Goal: Task Accomplishment & Management: Manage account settings

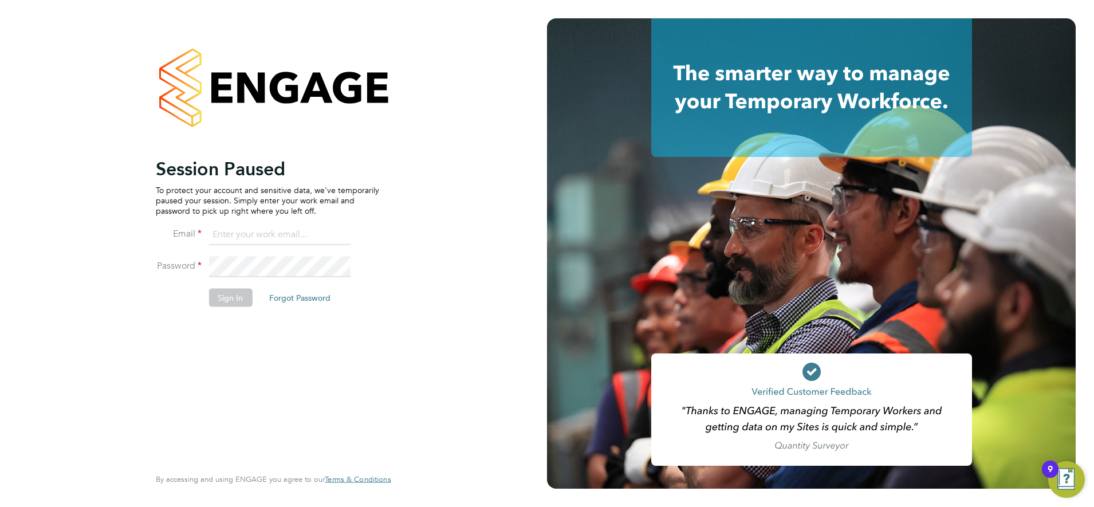
type input "[PERSON_NAME][EMAIL_ADDRESS][PERSON_NAME][DOMAIN_NAME]"
click at [228, 301] on button "Sign In" at bounding box center [230, 297] width 44 height 18
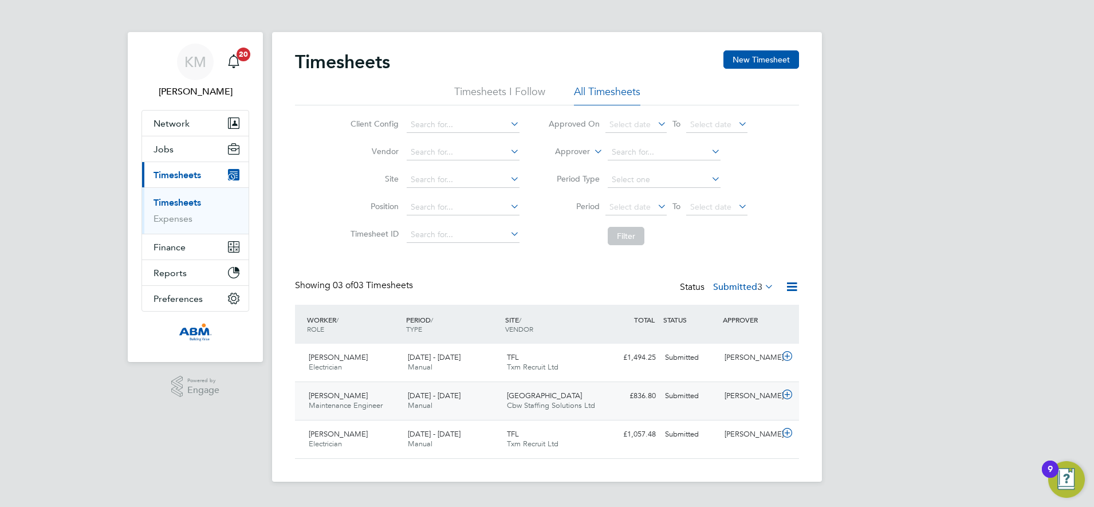
click at [612, 396] on div "£836.80 Submitted" at bounding box center [631, 395] width 60 height 19
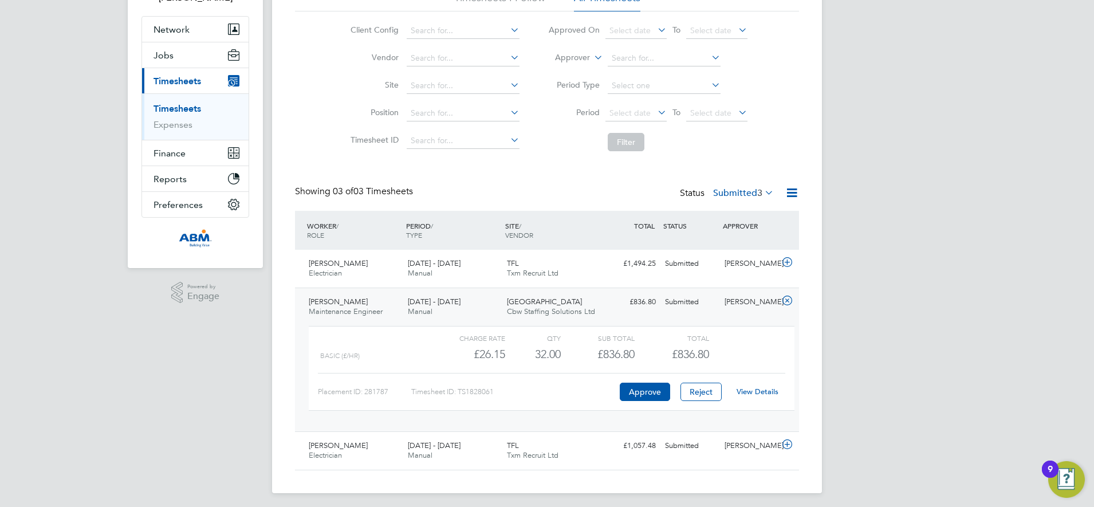
scroll to position [98, 0]
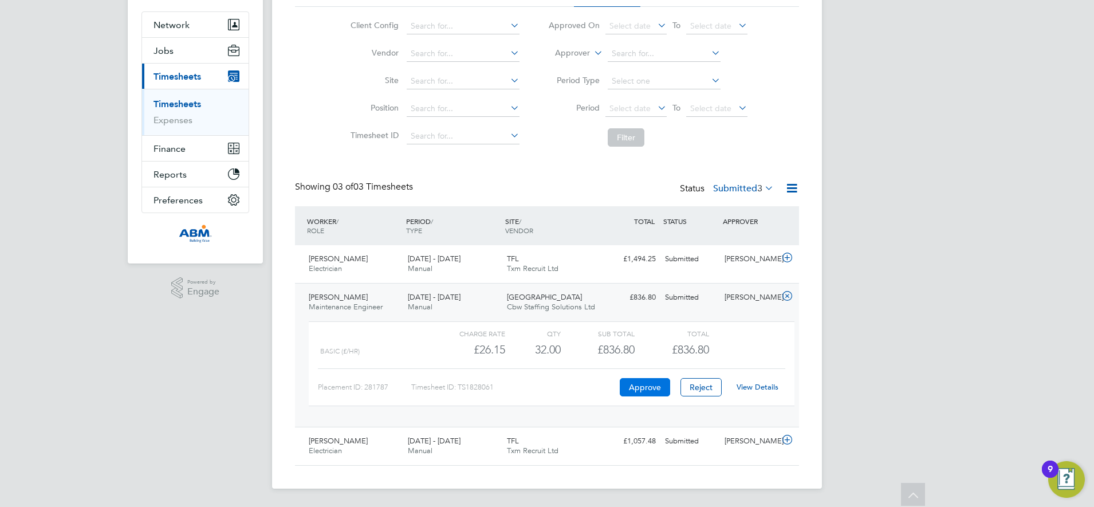
click at [648, 388] on button "Approve" at bounding box center [644, 387] width 50 height 18
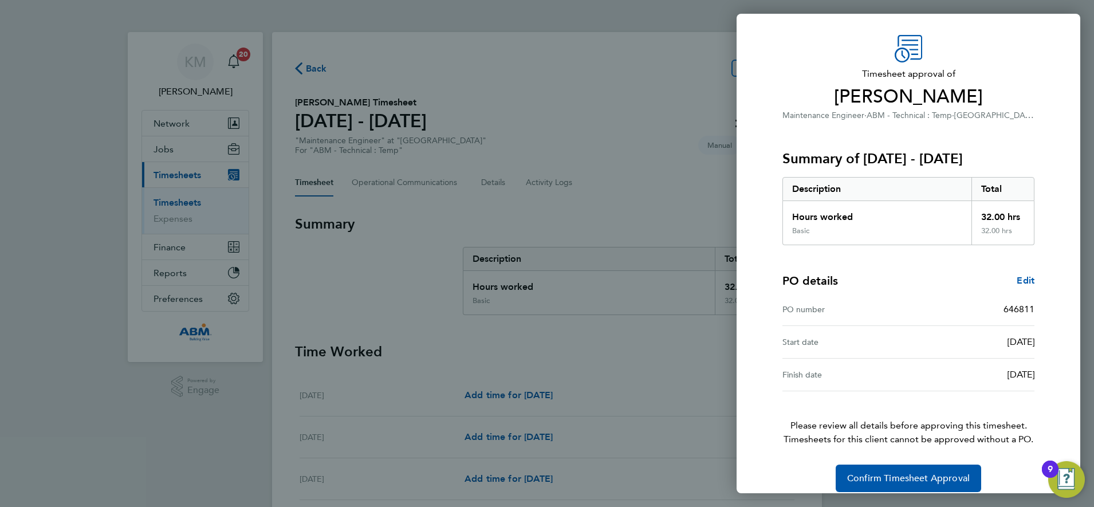
scroll to position [42, 0]
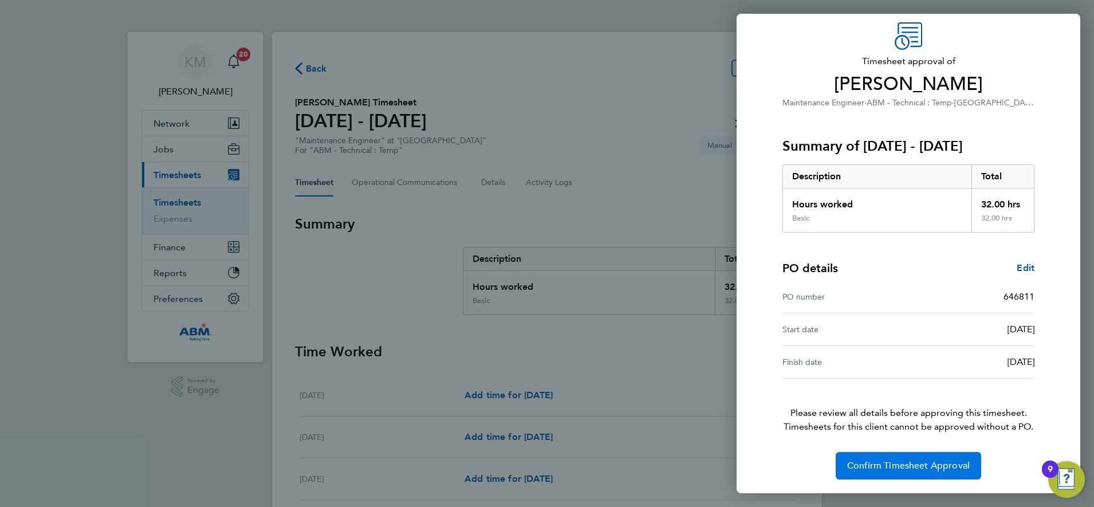
click at [887, 465] on span "Confirm Timesheet Approval" at bounding box center [908, 465] width 123 height 11
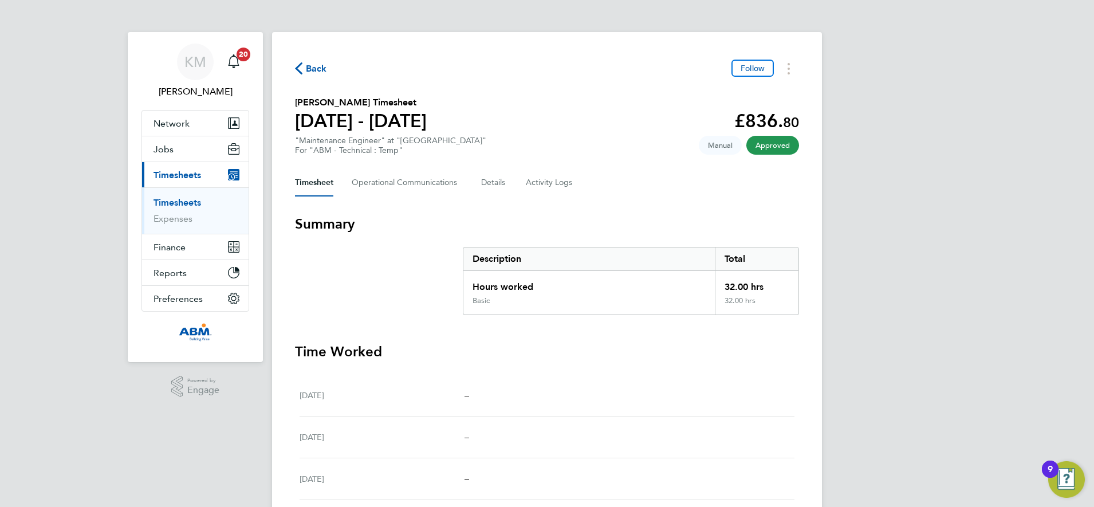
click at [314, 69] on span "Back" at bounding box center [316, 69] width 21 height 14
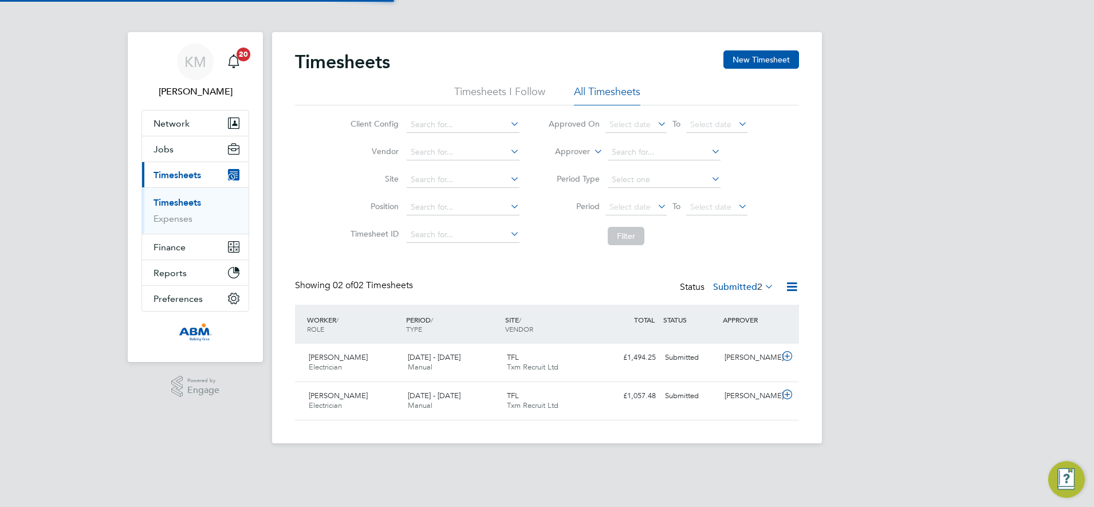
scroll to position [29, 100]
click at [724, 285] on label "Submitted 2" at bounding box center [743, 286] width 61 height 11
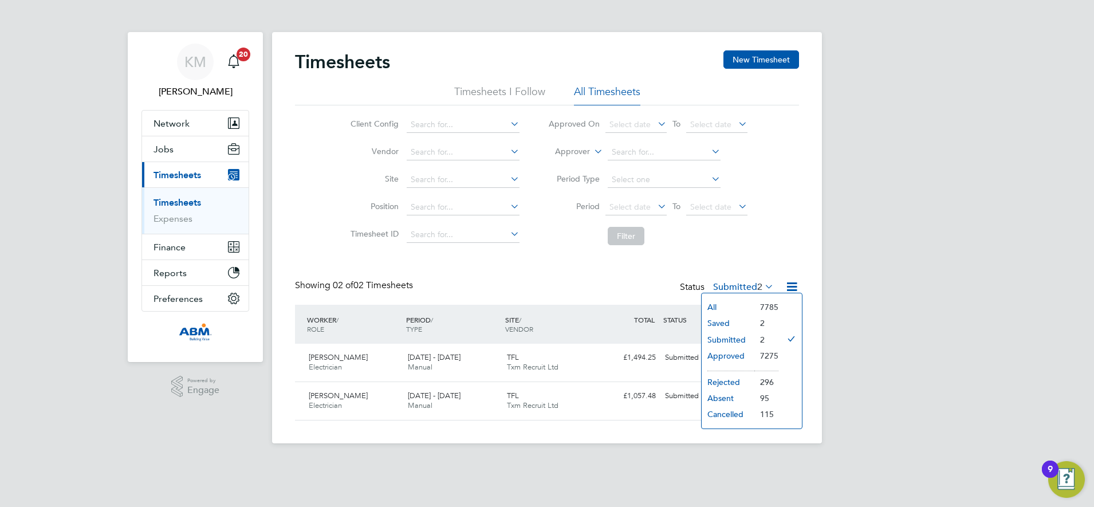
click at [719, 354] on li "Approved" at bounding box center [727, 356] width 53 height 16
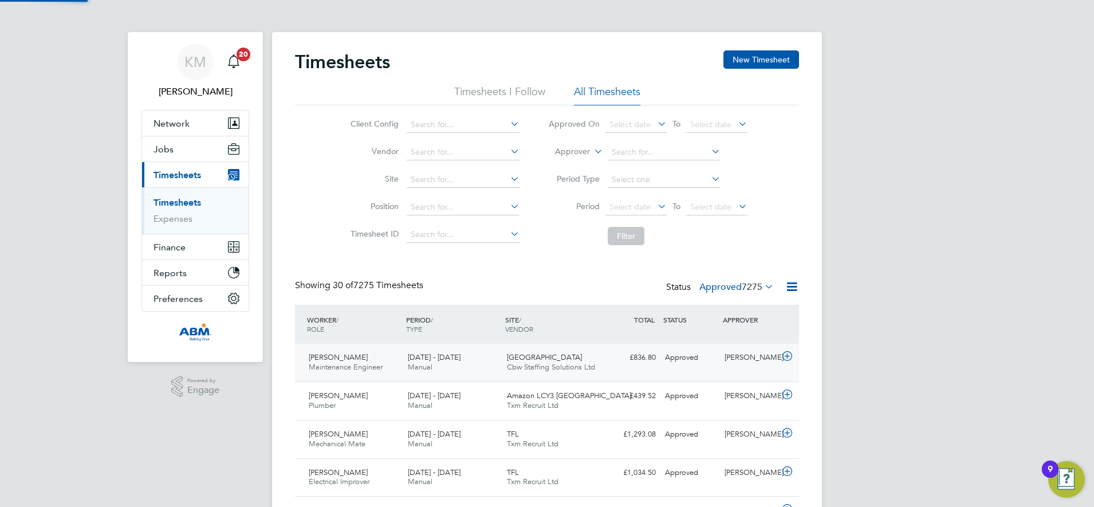
scroll to position [0, 0]
click at [620, 361] on div "£836.80 Approved" at bounding box center [631, 357] width 60 height 19
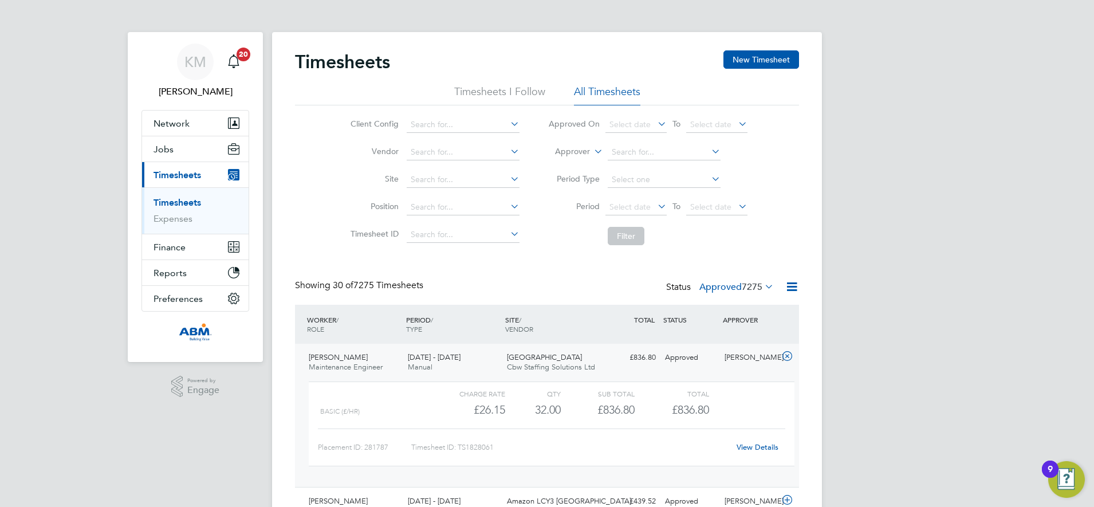
click at [748, 448] on link "View Details" at bounding box center [757, 447] width 42 height 10
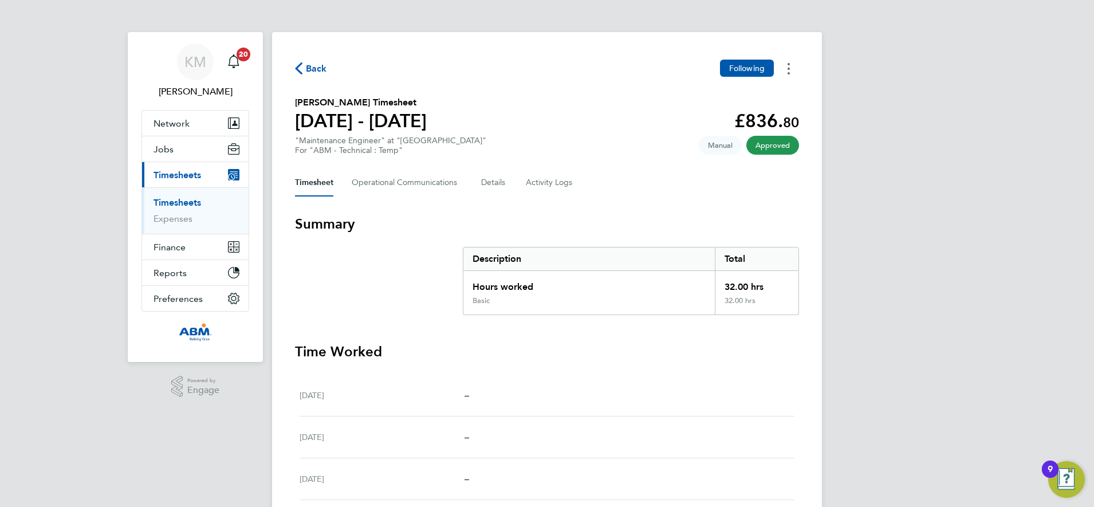
click at [785, 68] on button "Timesheets Menu" at bounding box center [788, 69] width 21 height 18
click at [657, 189] on div "Timesheet Operational Communications Details Activity Logs" at bounding box center [547, 182] width 504 height 27
click at [423, 182] on Communications-tab "Operational Communications" at bounding box center [407, 182] width 111 height 27
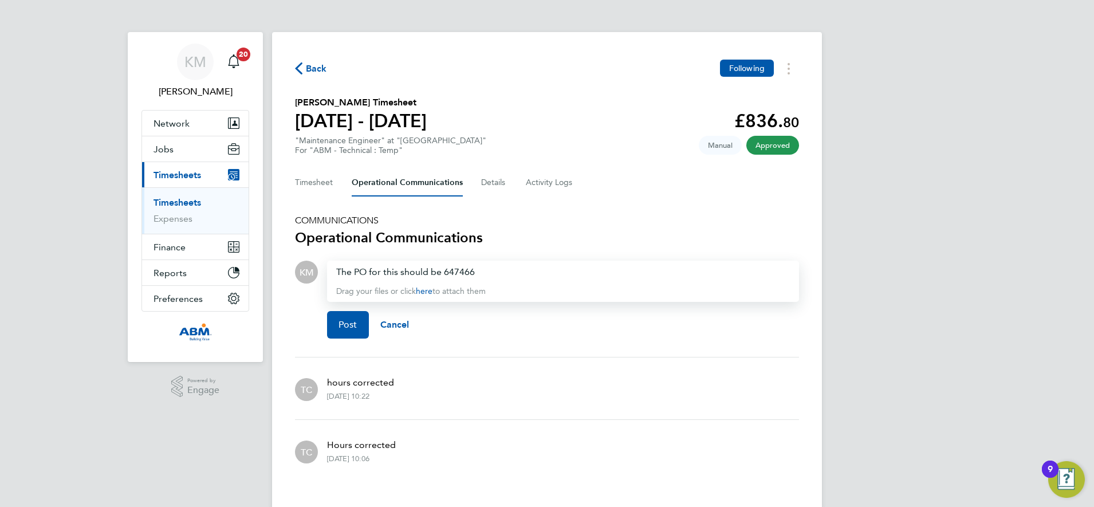
click at [668, 211] on div "Back Following Cristian-Gabriel Negut's Timesheet 13 - 19 Sept 2025 £836. 80 "M…" at bounding box center [547, 270] width 550 height 477
click at [343, 327] on span "Post" at bounding box center [347, 324] width 19 height 11
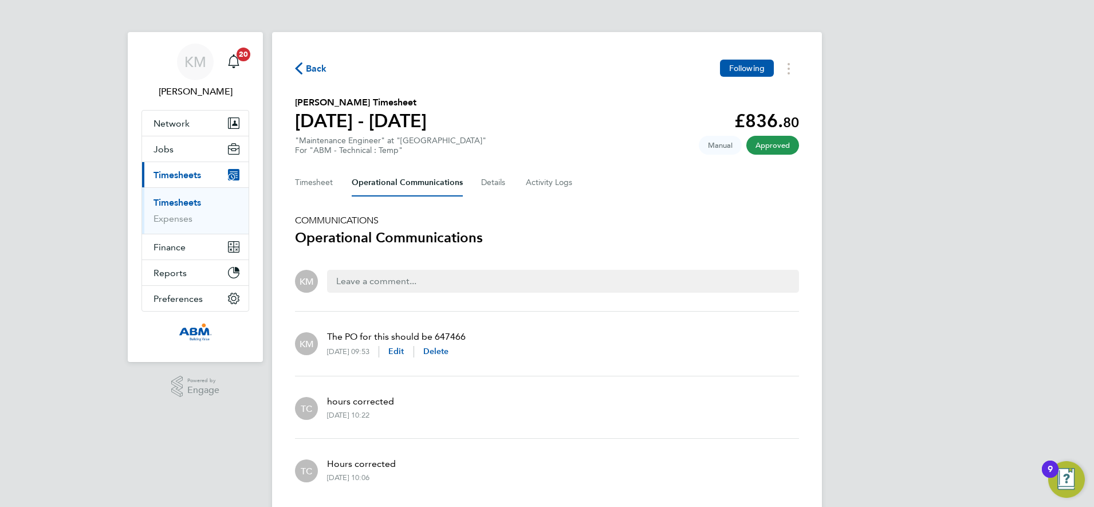
click at [310, 66] on span "Back" at bounding box center [316, 69] width 21 height 14
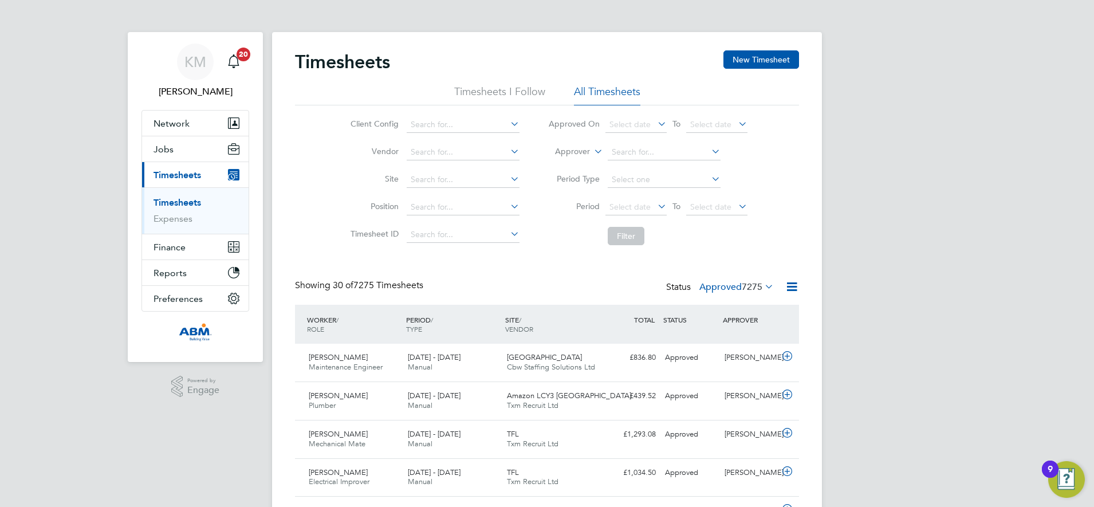
click at [710, 289] on label "Approved 7275" at bounding box center [736, 286] width 74 height 11
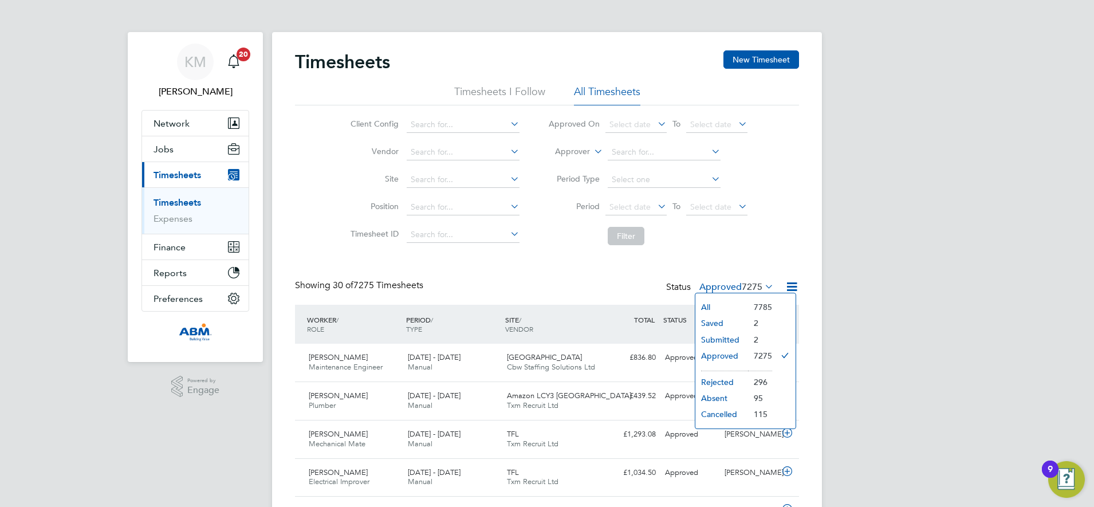
click at [717, 334] on li "Submitted" at bounding box center [721, 339] width 53 height 16
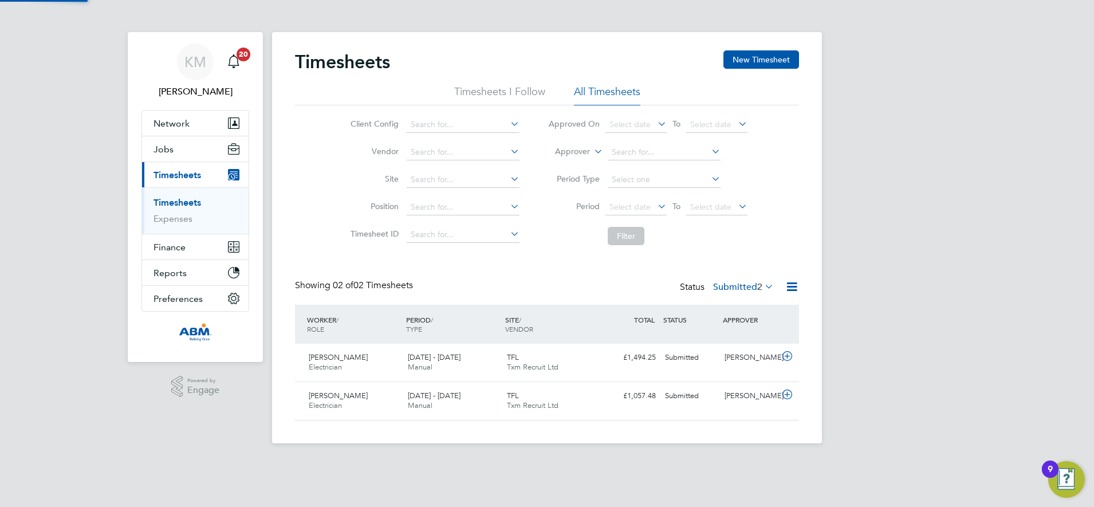
scroll to position [29, 100]
